Goal: Information Seeking & Learning: Find specific fact

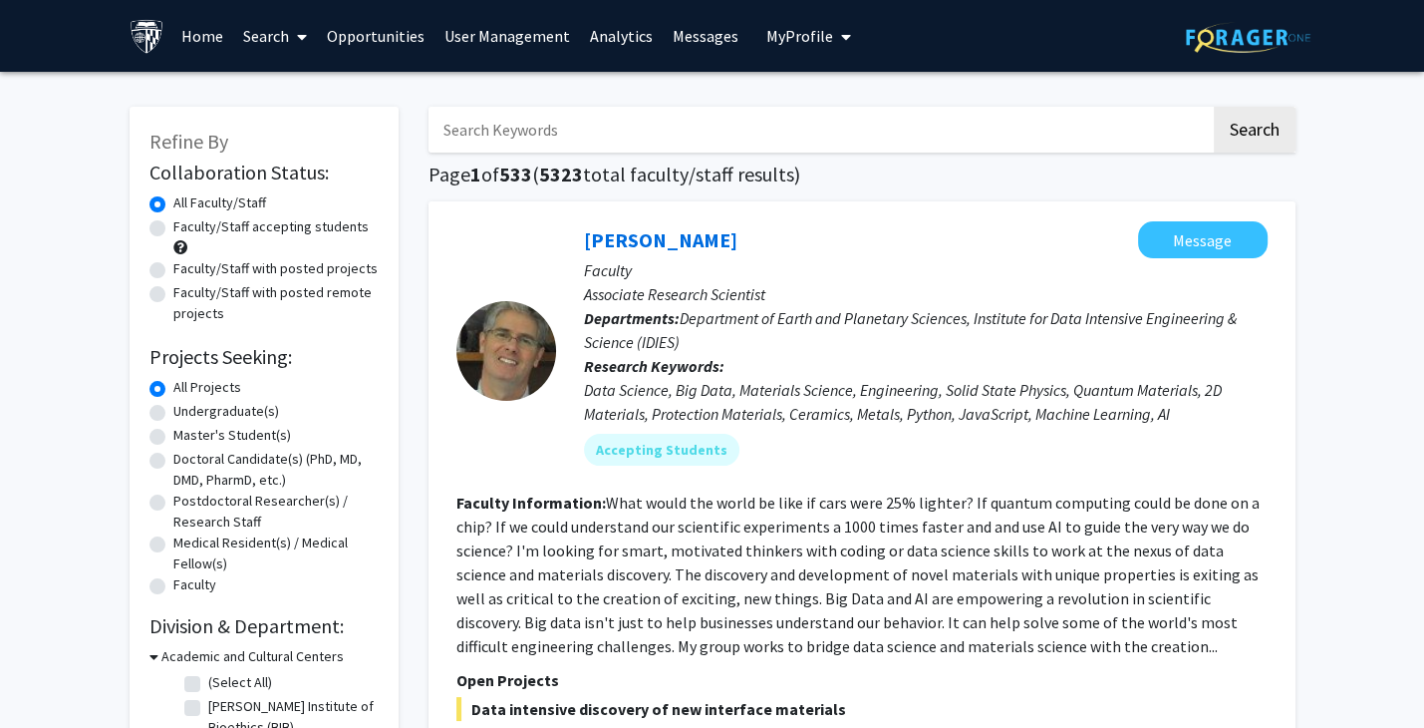
click at [475, 129] on input "Search Keywords" at bounding box center [820, 130] width 782 height 46
paste input "[PERSON_NAME]"
click at [1265, 132] on button "Search" at bounding box center [1255, 130] width 82 height 46
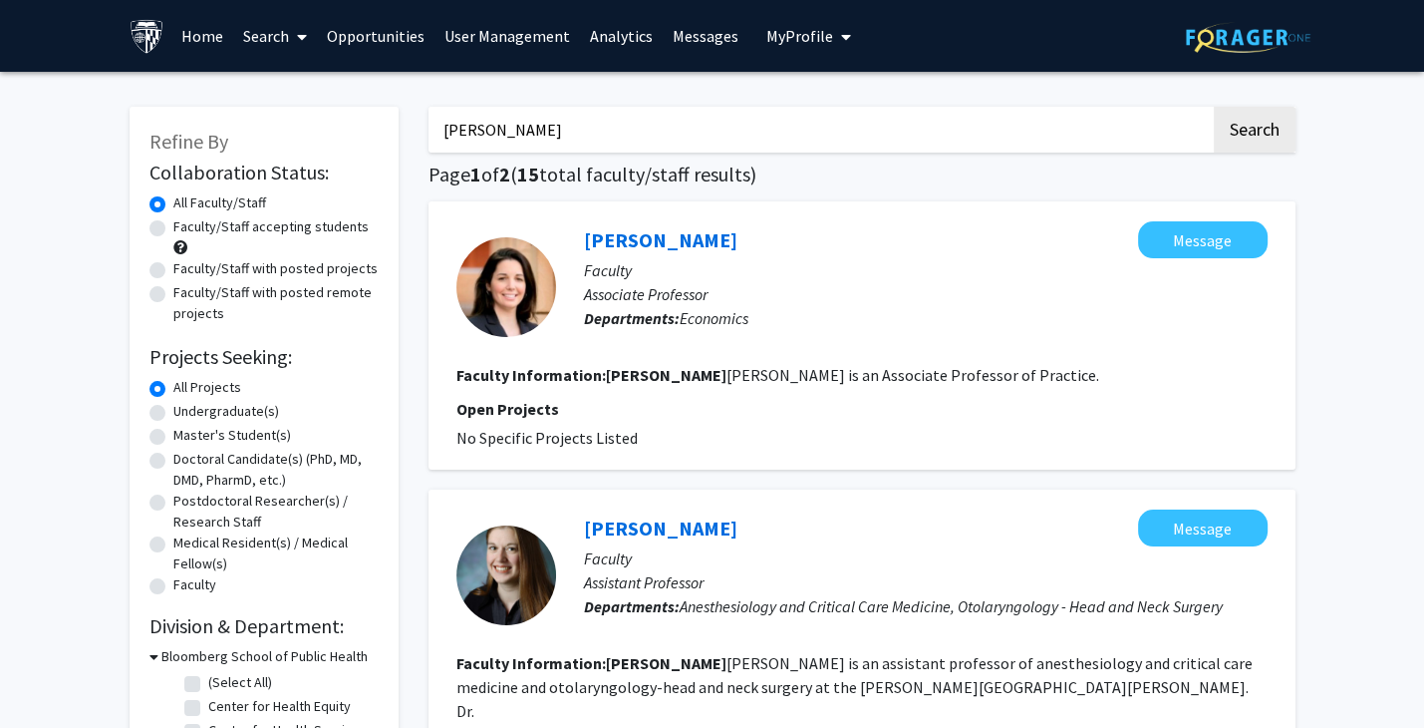
drag, startPoint x: 570, startPoint y: 129, endPoint x: 227, endPoint y: 110, distance: 343.4
type input "[PERSON_NAME]"
click at [1214, 107] on button "Search" at bounding box center [1255, 130] width 82 height 46
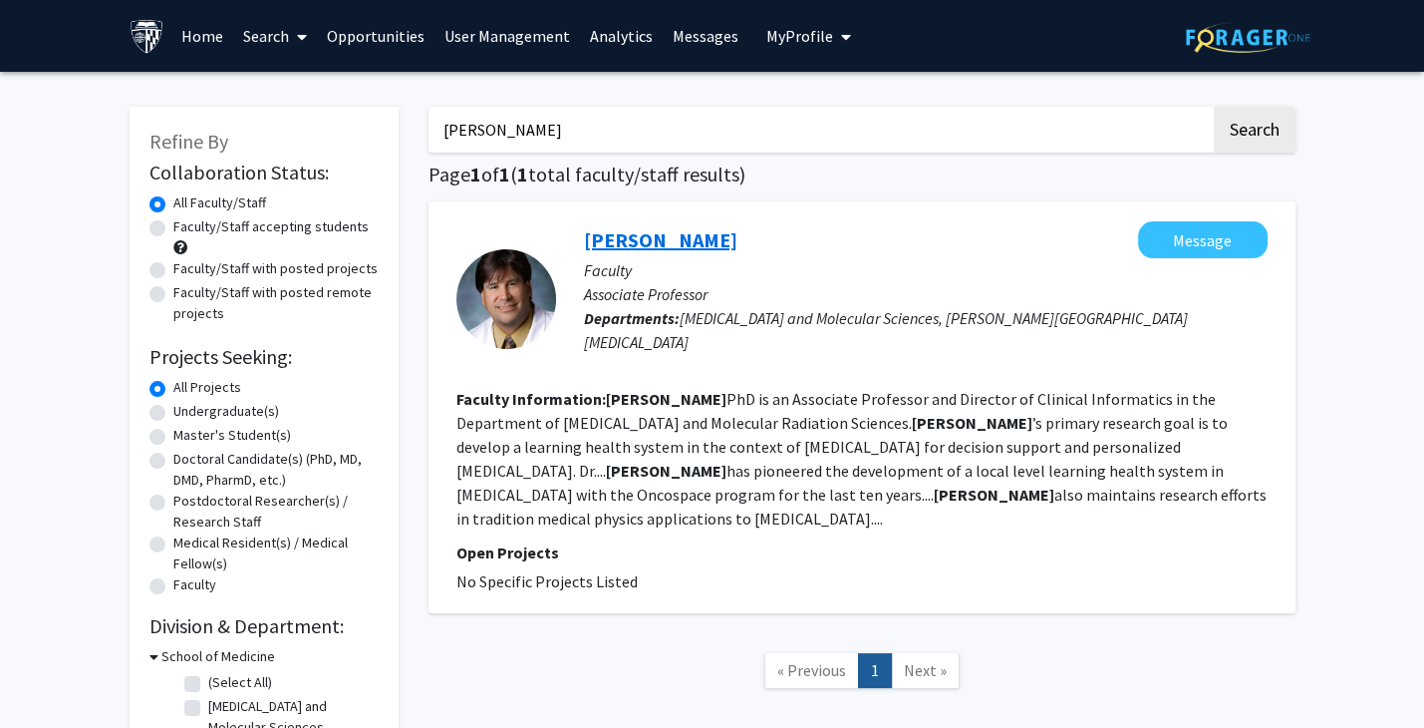
click at [647, 234] on link "[PERSON_NAME]" at bounding box center [661, 239] width 154 height 25
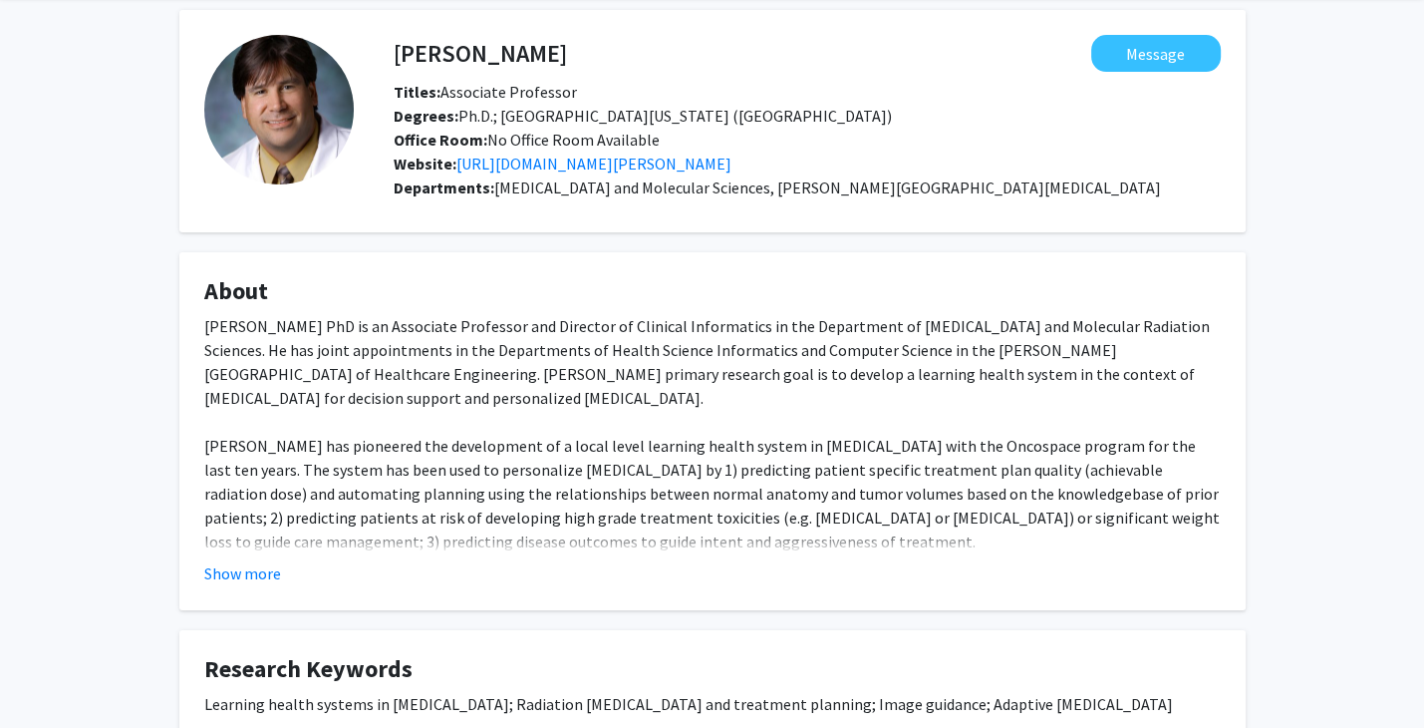
scroll to position [299, 0]
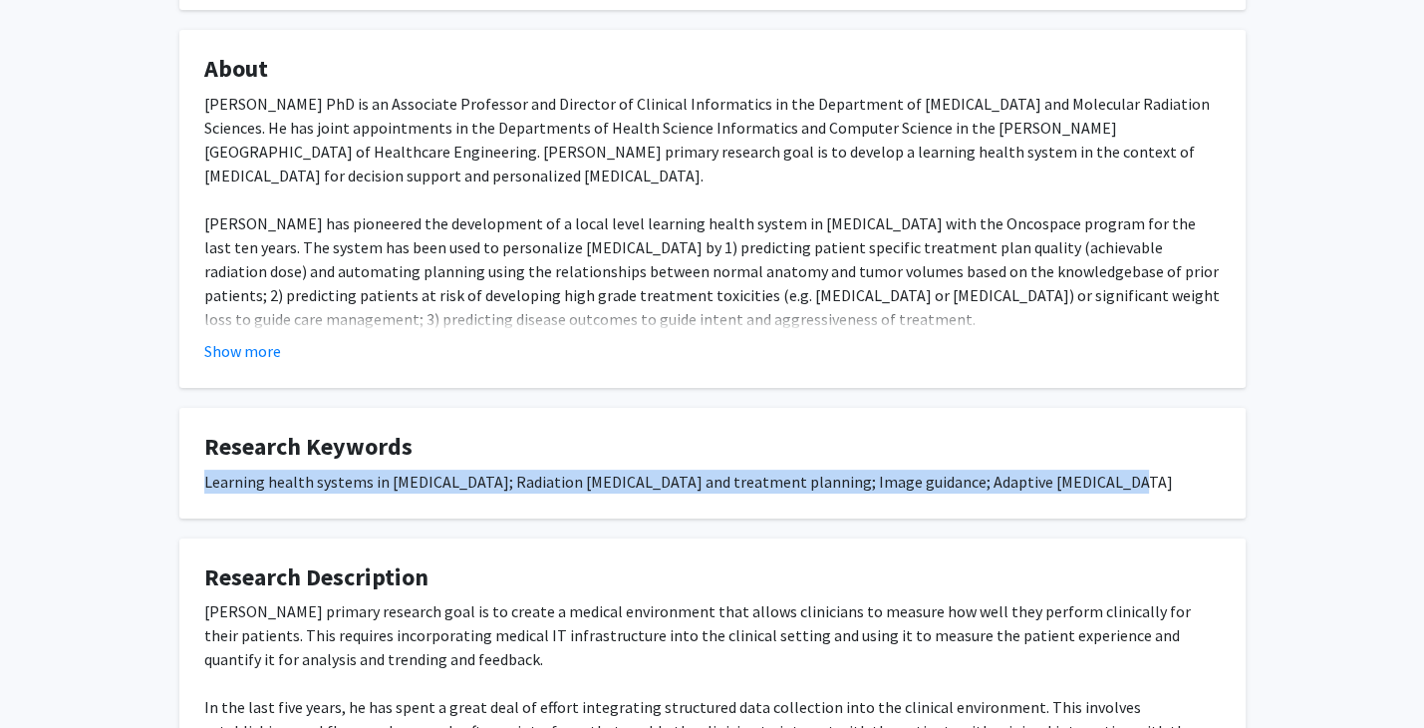
drag, startPoint x: 199, startPoint y: 475, endPoint x: 1082, endPoint y: 477, distance: 883.1
click at [1082, 477] on fg-card "Research Keywords Learning health systems in [MEDICAL_DATA]; Radiation [MEDICAL…" at bounding box center [712, 463] width 1067 height 111
copy div "Learning health systems in [MEDICAL_DATA]; Radiation [MEDICAL_DATA] and treatme…"
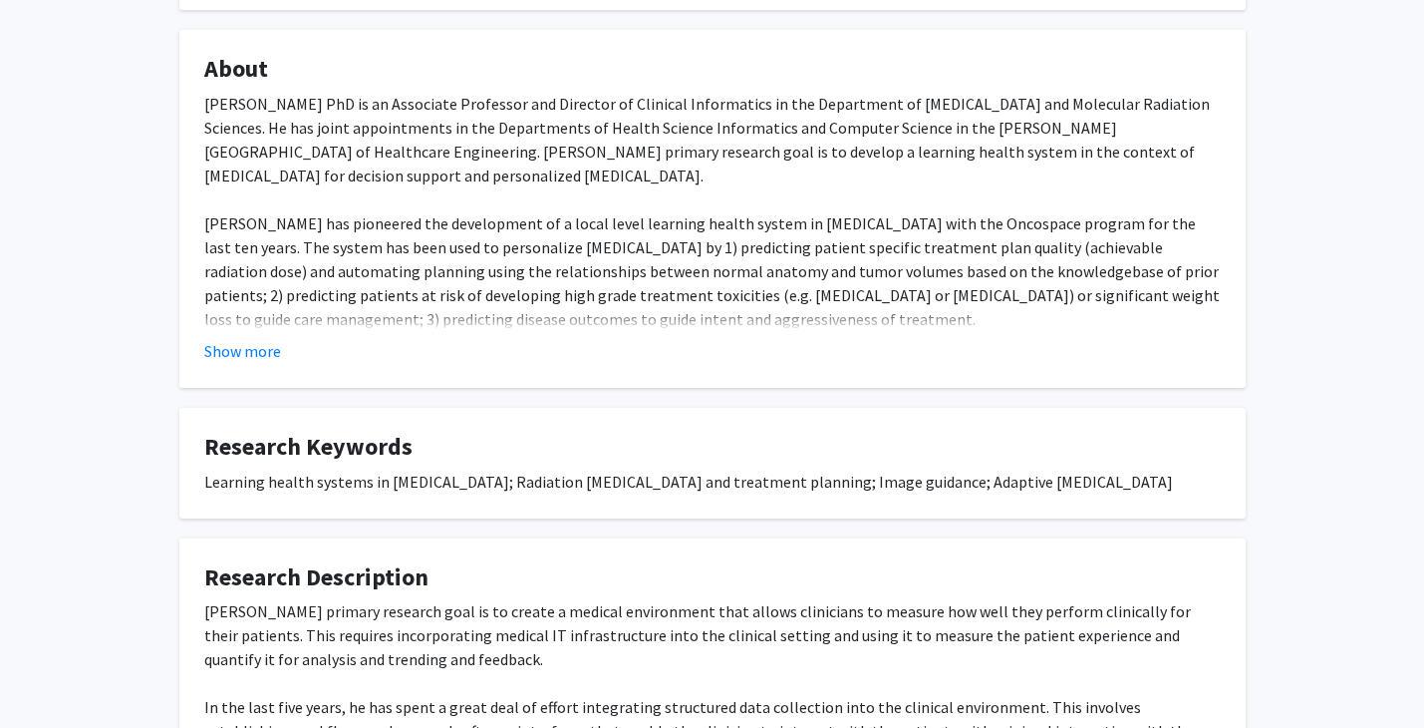
click at [120, 38] on div "[PERSON_NAME] Message Titles: Associate Professor Degrees: Ph.D.; [GEOGRAPHIC_D…" at bounding box center [712, 366] width 1424 height 1187
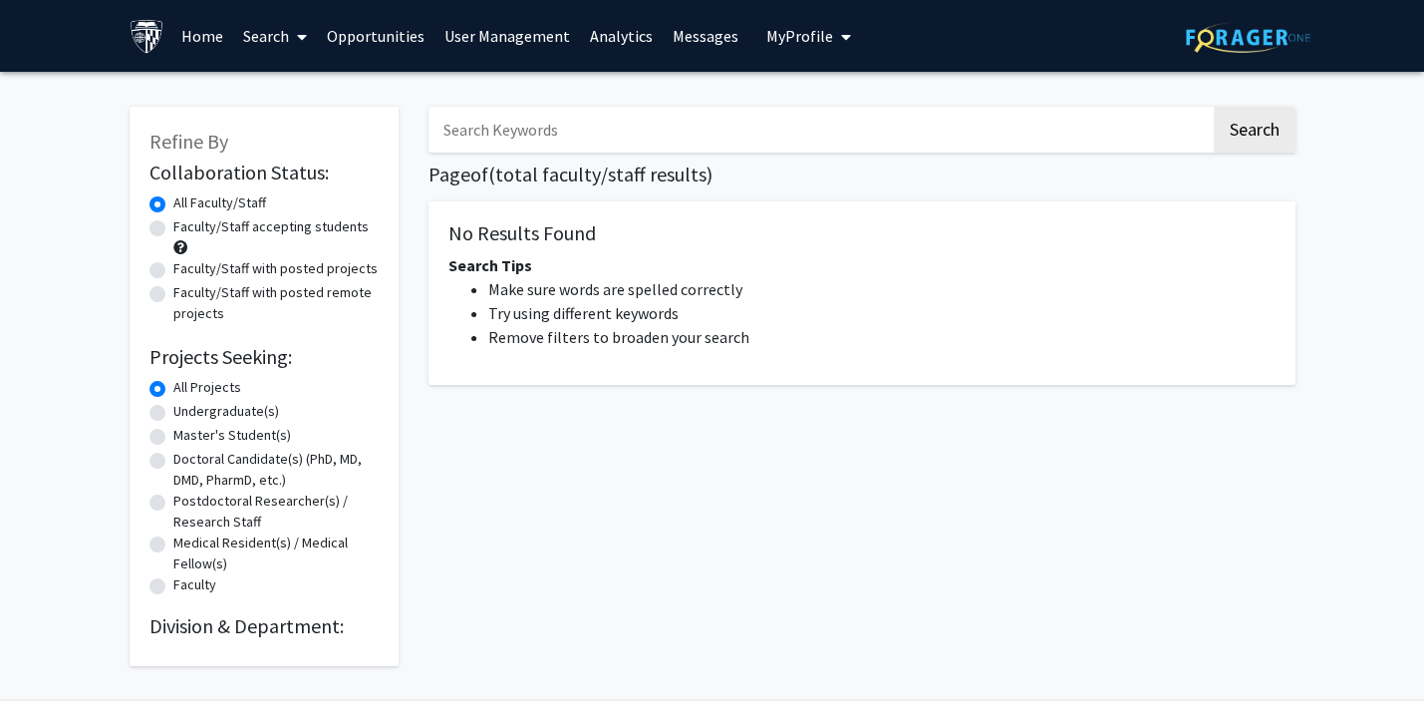
click at [291, 39] on span at bounding box center [298, 37] width 18 height 70
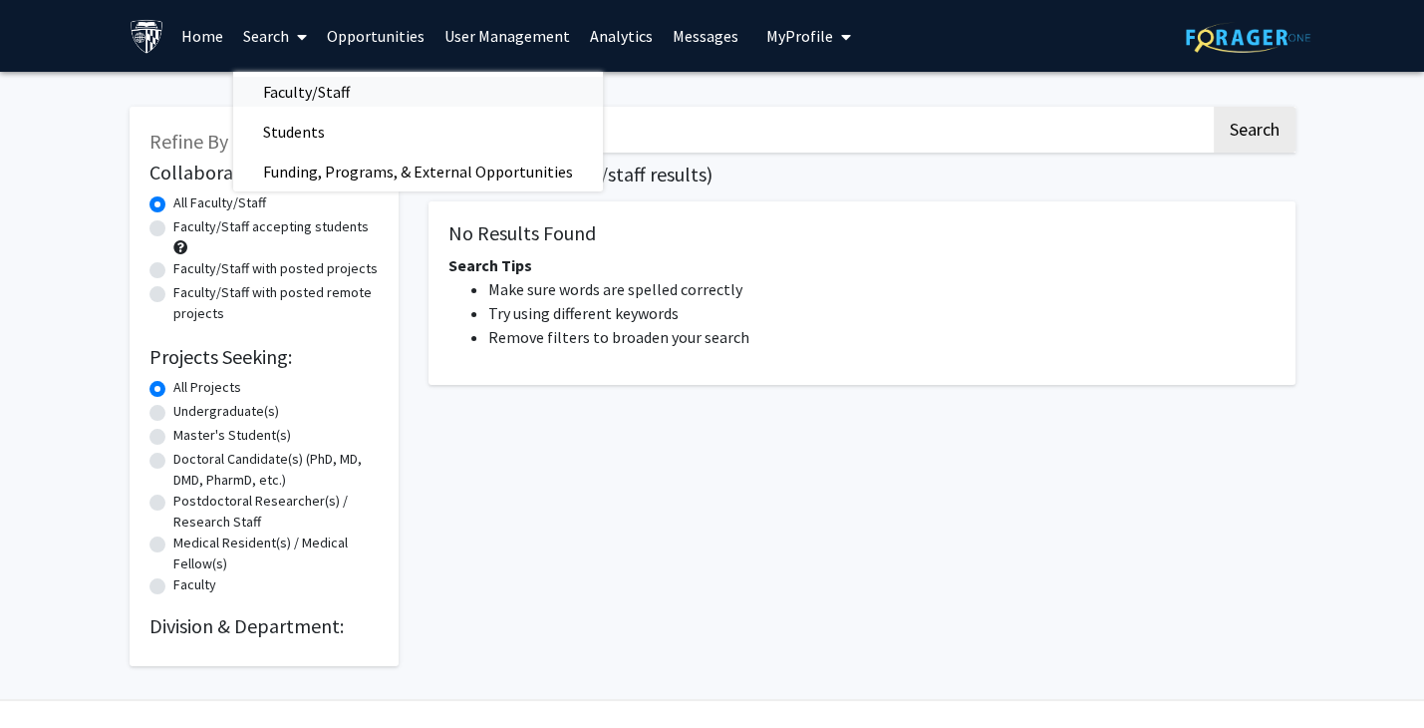
click at [288, 90] on span "Faculty/Staff" at bounding box center [306, 92] width 147 height 40
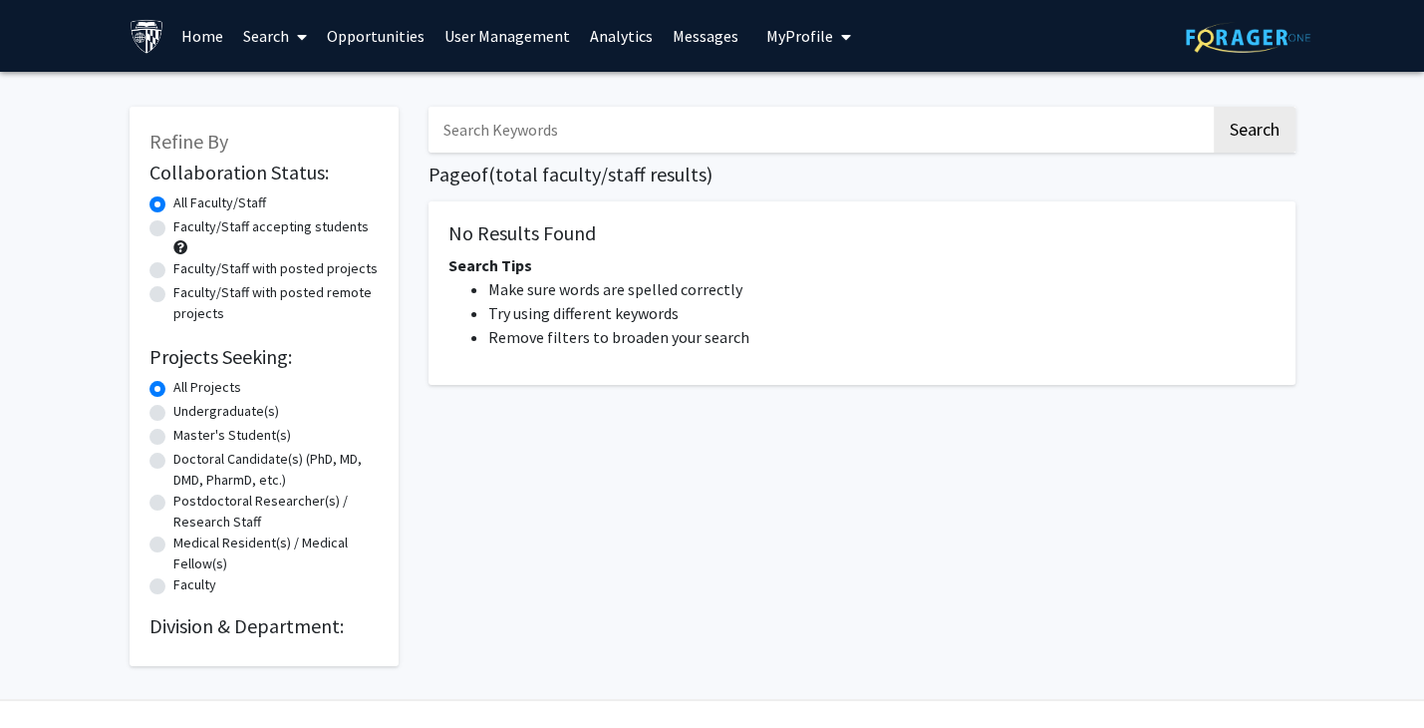
click at [263, 31] on link "Search" at bounding box center [275, 36] width 84 height 70
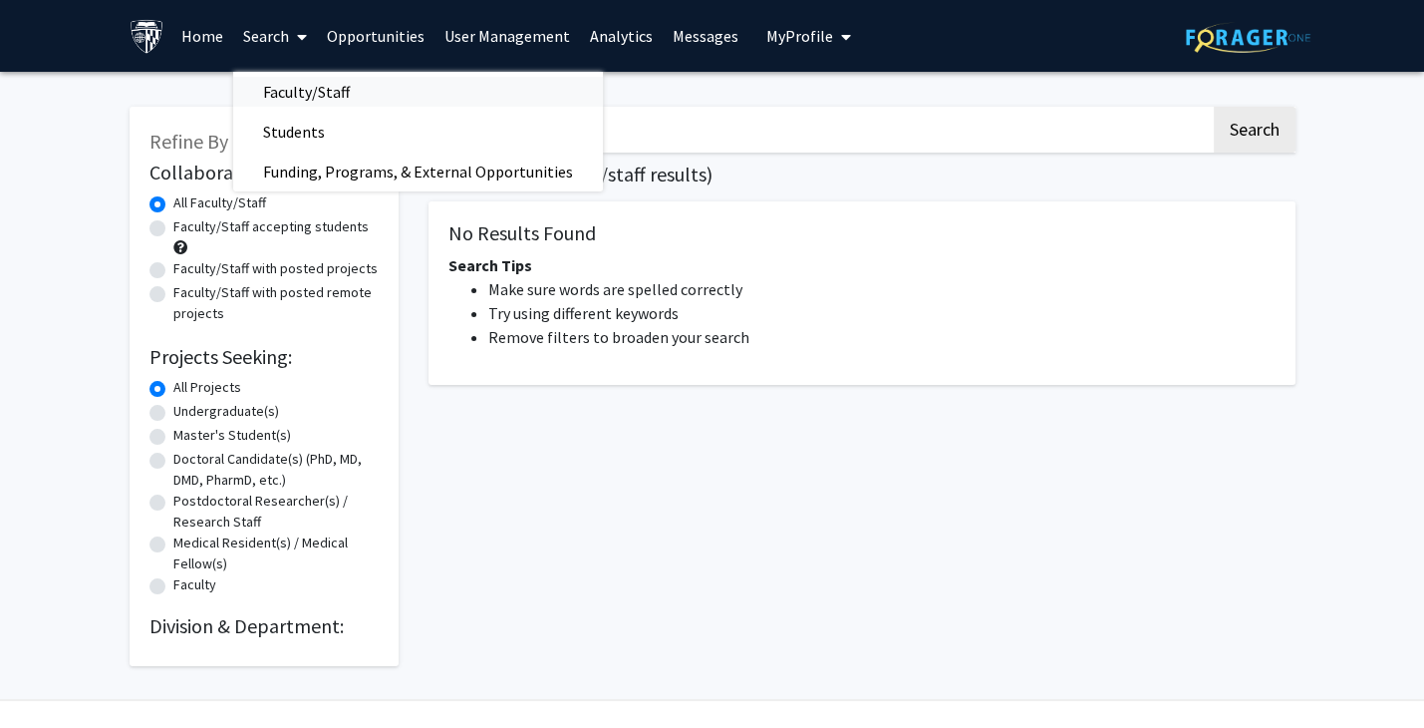
click at [290, 85] on span "Faculty/Staff" at bounding box center [306, 92] width 147 height 40
